Goal: Task Accomplishment & Management: Complete application form

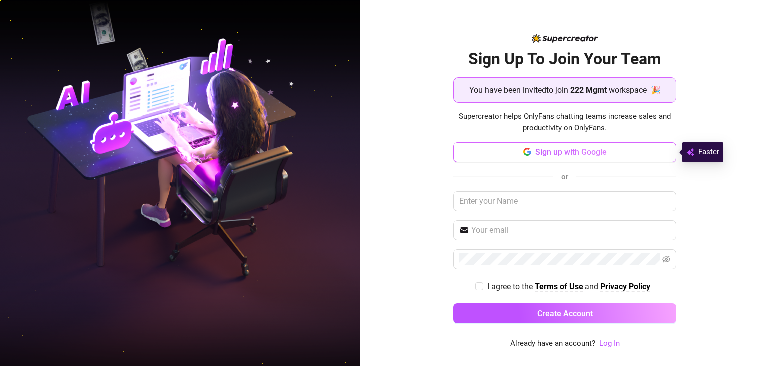
click at [571, 148] on span "Sign up with Google" at bounding box center [572, 152] width 72 height 10
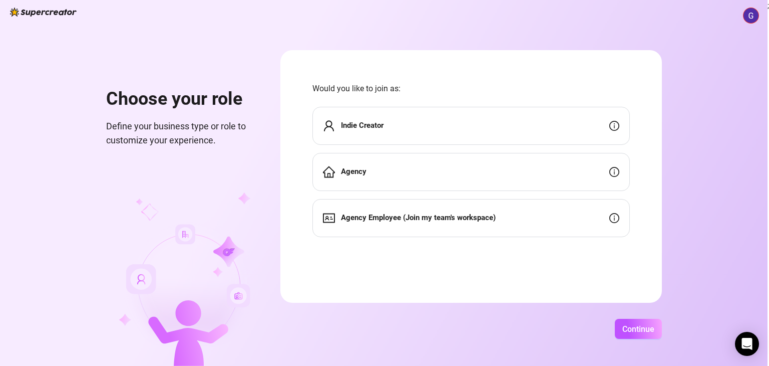
click at [447, 216] on strong "Agency Employee (Join my team's workspace)" at bounding box center [418, 217] width 155 height 9
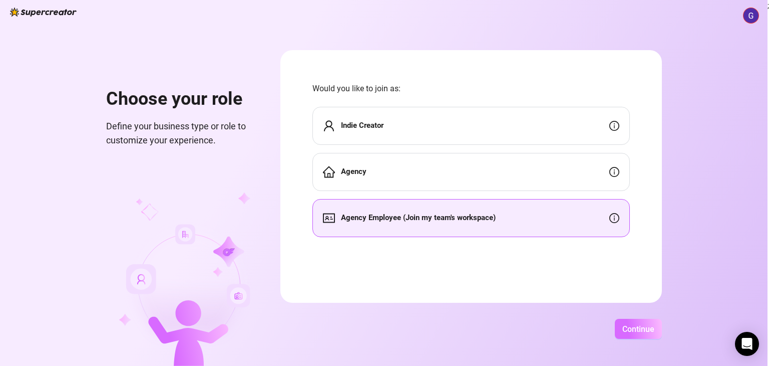
click at [626, 319] on button "Continue" at bounding box center [638, 329] width 47 height 20
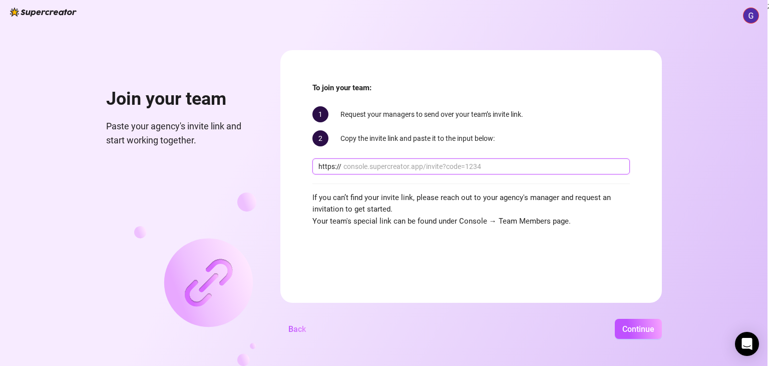
paste input "[DOMAIN_NAME][URL]"
type input "[DOMAIN_NAME][URL]"
click at [637, 332] on span "Continue" at bounding box center [639, 329] width 32 height 10
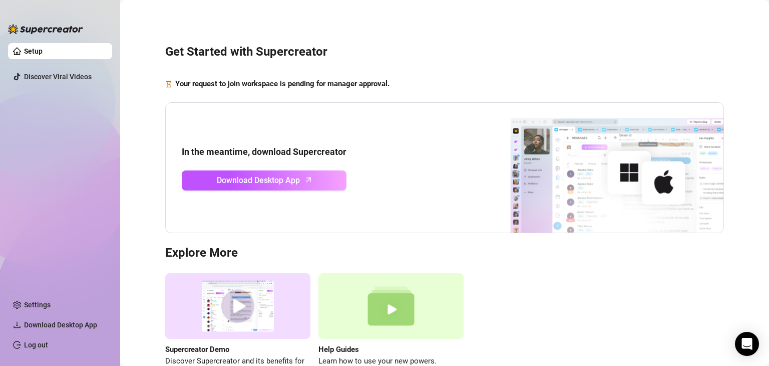
click at [447, 45] on h3 "Get Started with Supercreator" at bounding box center [444, 52] width 559 height 16
